Goal: Task Accomplishment & Management: Complete application form

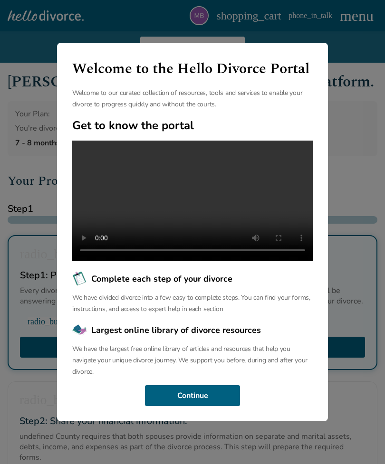
click at [214, 406] on button "Continue" at bounding box center [192, 395] width 95 height 21
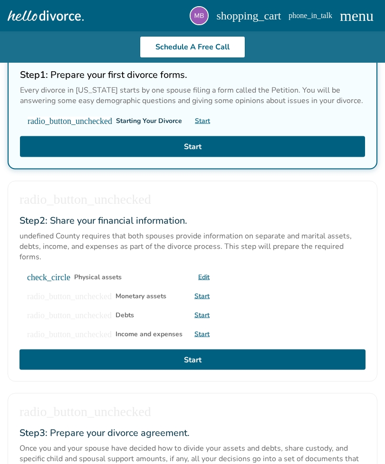
scroll to position [202, 0]
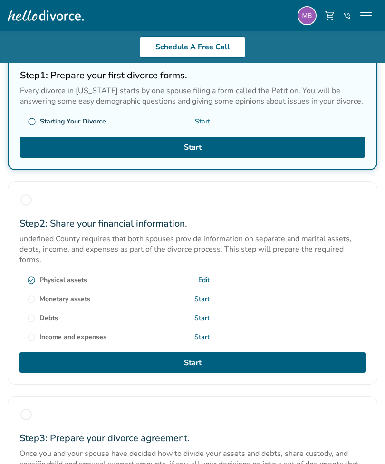
click at [206, 294] on link "Start" at bounding box center [201, 298] width 15 height 9
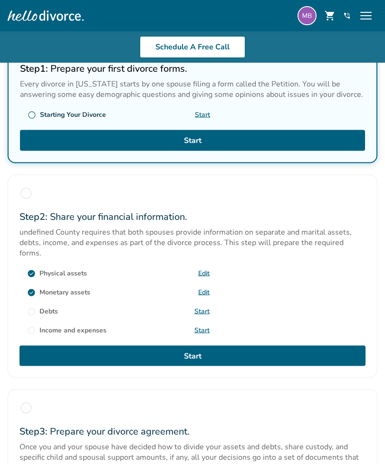
scroll to position [210, 0]
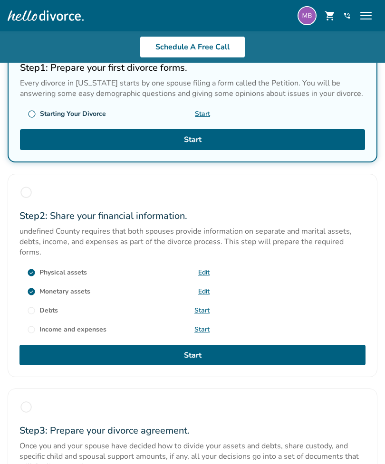
click at [194, 309] on link "Start" at bounding box center [201, 310] width 15 height 9
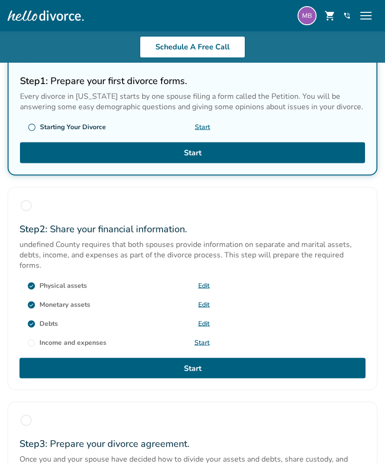
scroll to position [197, 0]
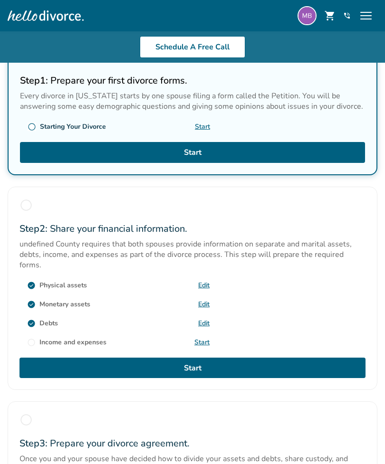
click at [202, 338] on link "Start" at bounding box center [201, 342] width 15 height 9
